Goal: Transaction & Acquisition: Download file/media

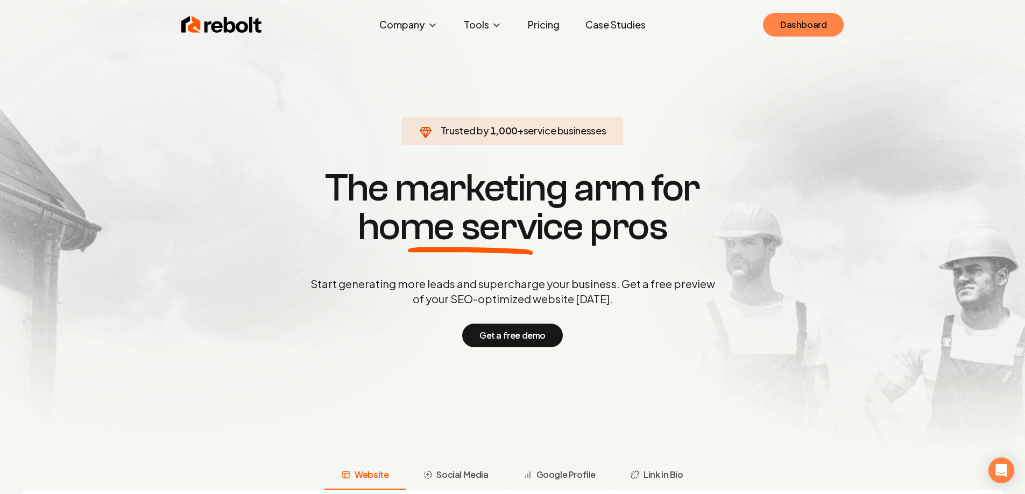
click at [780, 29] on link "Dashboard" at bounding box center [803, 25] width 81 height 24
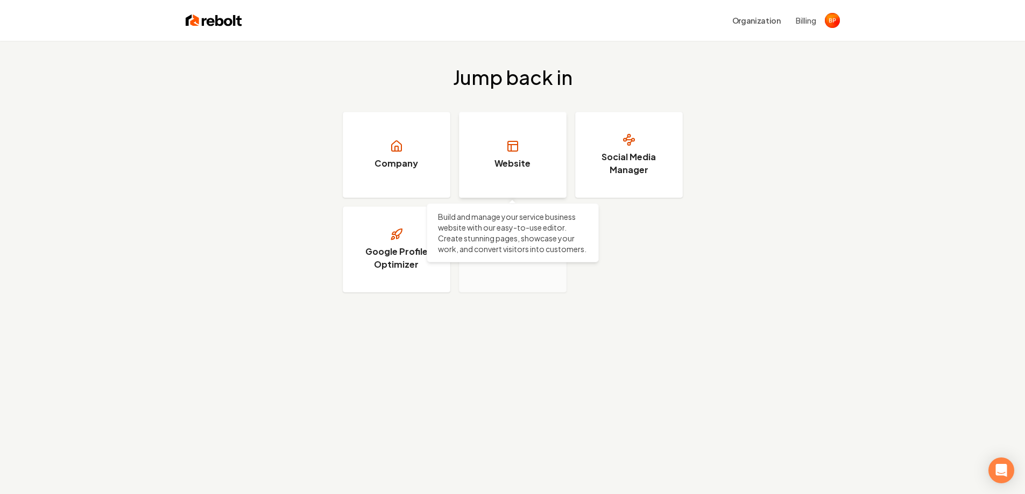
click at [520, 169] on h3 "Website" at bounding box center [512, 163] width 36 height 13
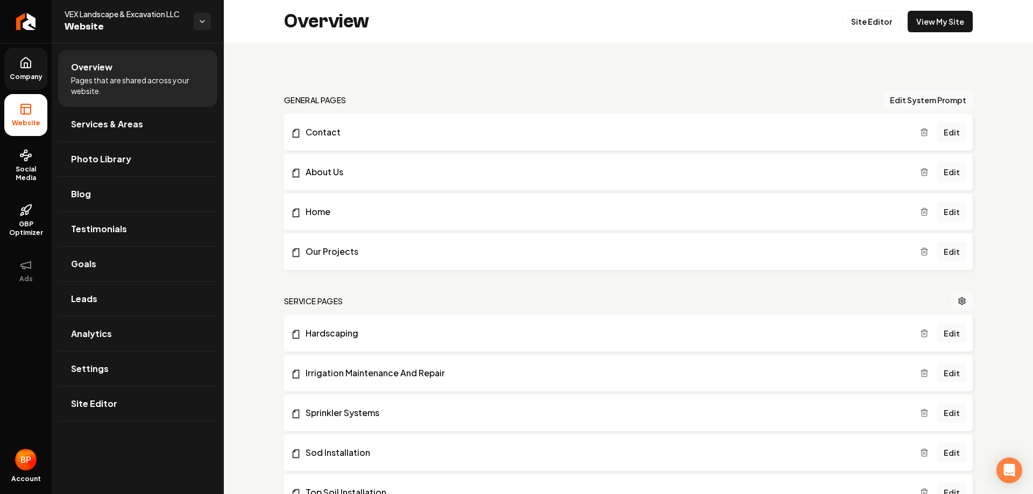
click at [25, 60] on icon at bounding box center [25, 62] width 13 height 13
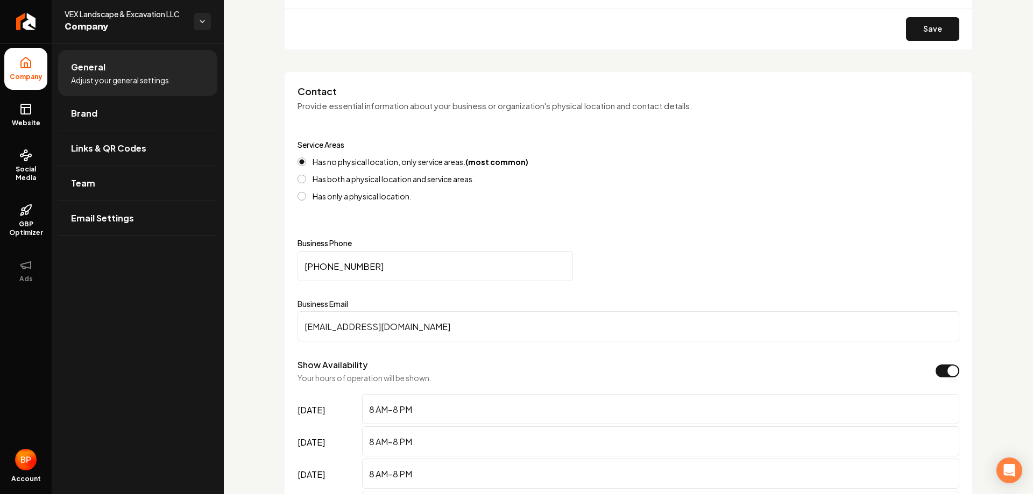
scroll to position [377, 0]
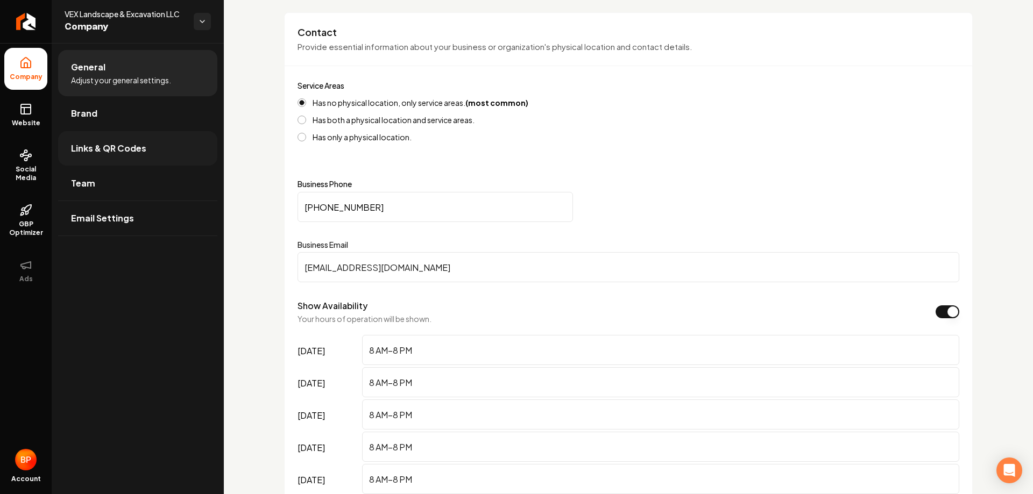
click at [139, 140] on link "Links & QR Codes" at bounding box center [137, 148] width 159 height 34
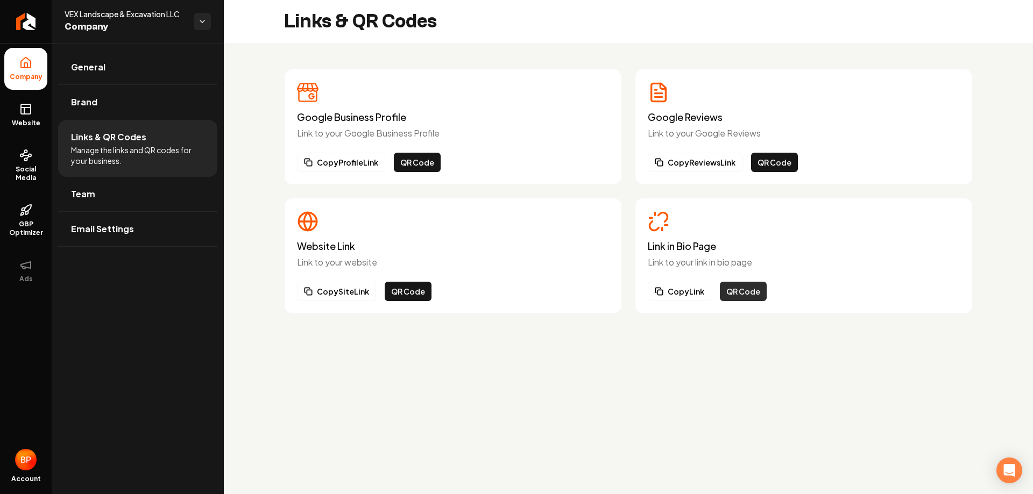
click at [744, 297] on button "QR Code" at bounding box center [743, 291] width 47 height 19
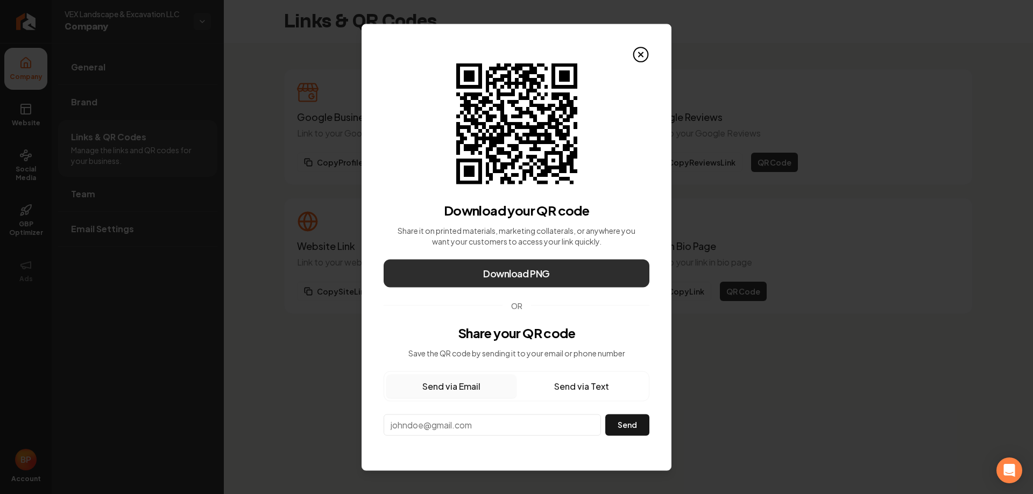
click at [569, 271] on button "Download PNG" at bounding box center [517, 273] width 266 height 28
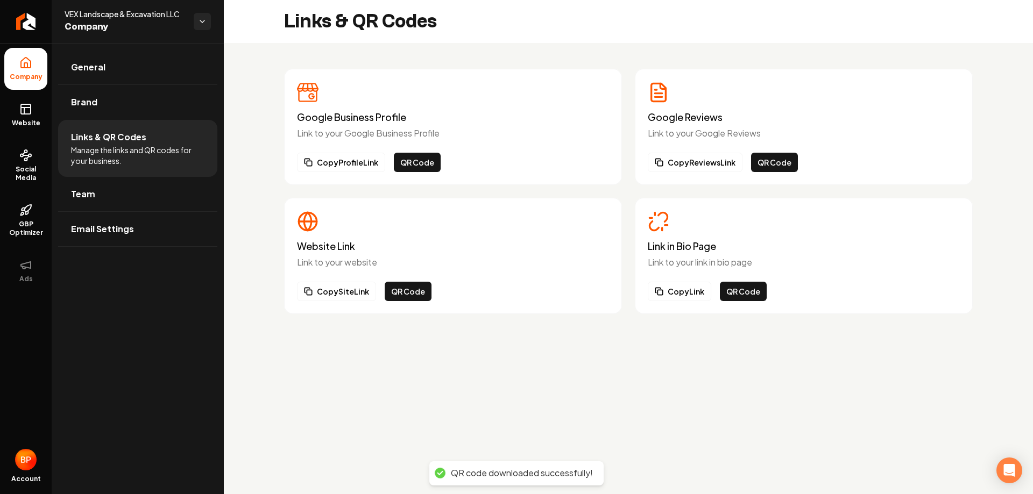
drag, startPoint x: 904, startPoint y: 306, endPoint x: 837, endPoint y: 262, distance: 80.1
